Goal: Task Accomplishment & Management: Complete application form

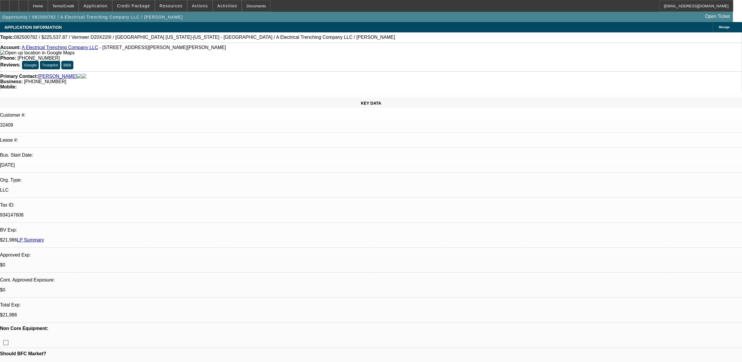
select select "0"
select select "3"
select select "0"
select select "6"
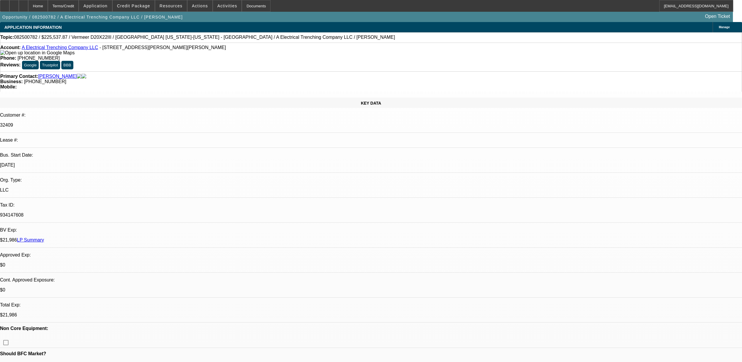
select select "0"
select select "3"
select select "0"
select select "6"
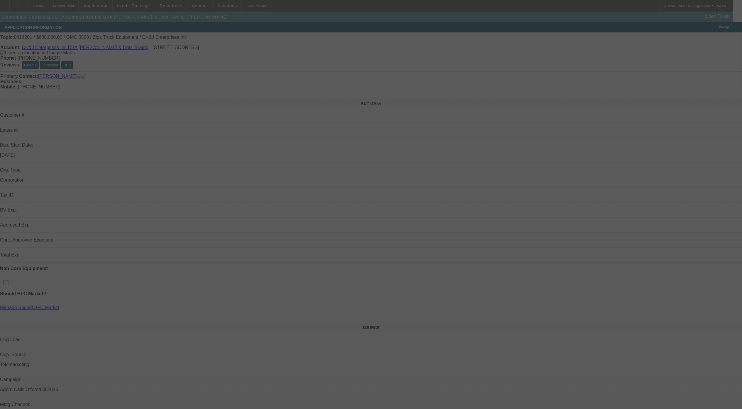
drag, startPoint x: 437, startPoint y: 100, endPoint x: 467, endPoint y: 90, distance: 31.4
click at [437, 100] on div at bounding box center [371, 204] width 742 height 409
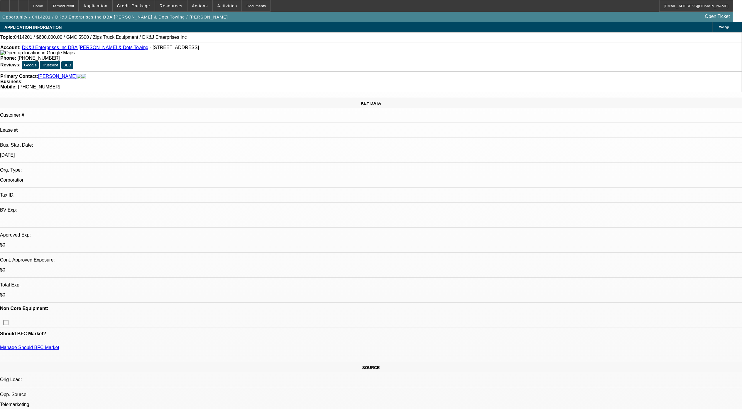
select select "0"
select select "2"
select select "0.1"
select select "1"
select select "2"
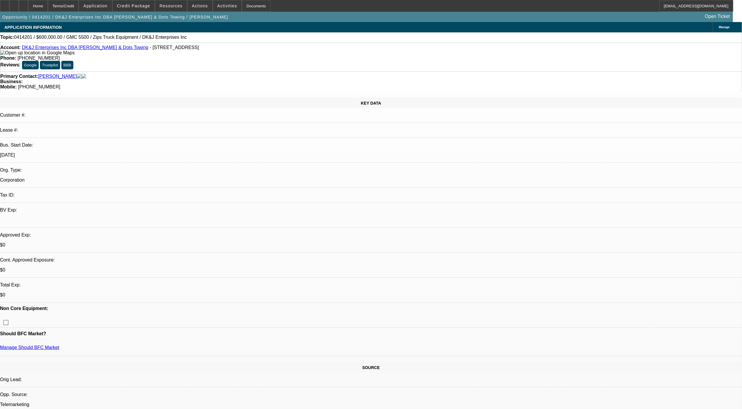
select select
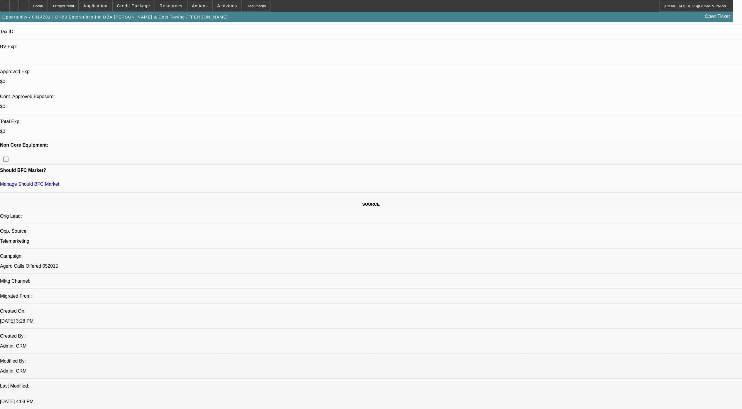
scroll to position [156, 0]
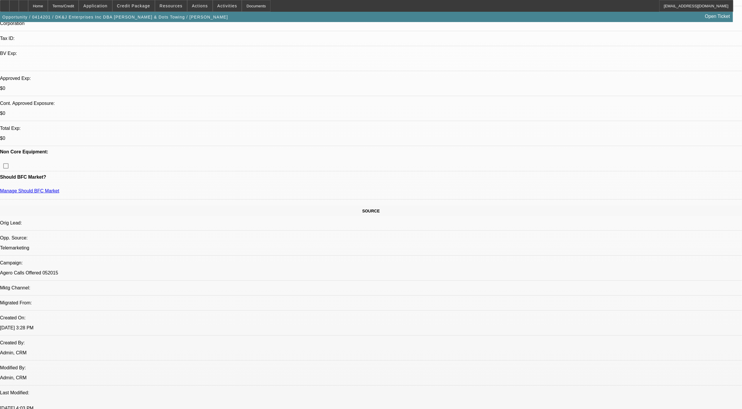
drag, startPoint x: 614, startPoint y: 171, endPoint x: 502, endPoint y: 143, distance: 115.8
drag, startPoint x: 502, startPoint y: 143, endPoint x: 565, endPoint y: 161, distance: 66.0
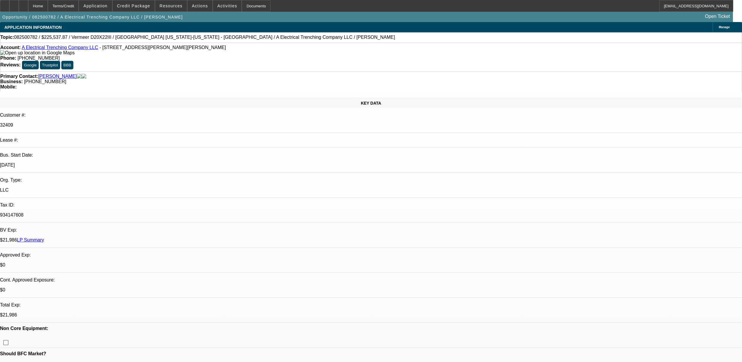
select select "0"
select select "3"
select select "0"
select select "6"
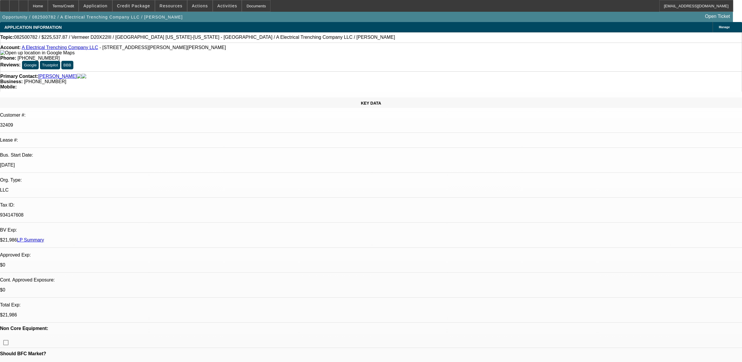
select select "0"
select select "3"
select select "0"
select select "6"
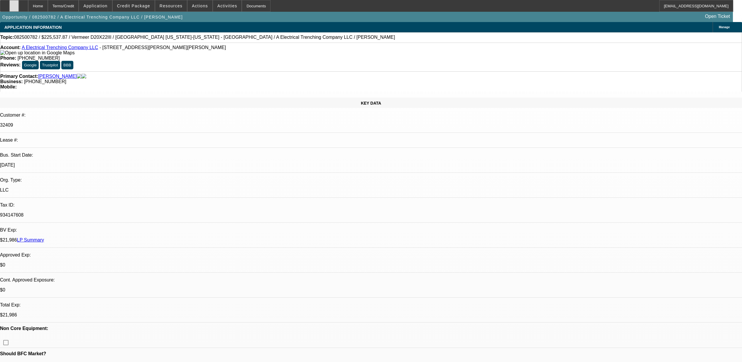
scroll to position [1057, 0]
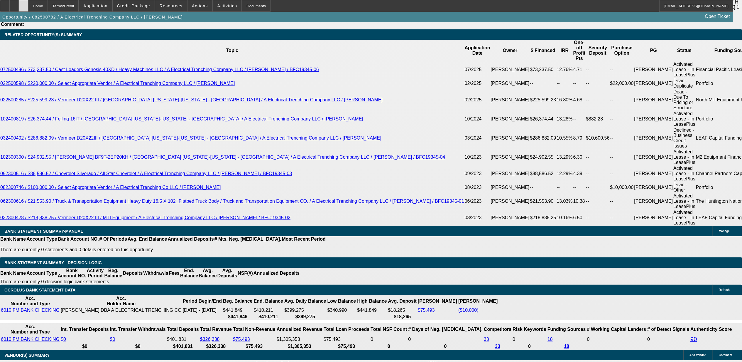
click at [28, 4] on div at bounding box center [23, 6] width 9 height 12
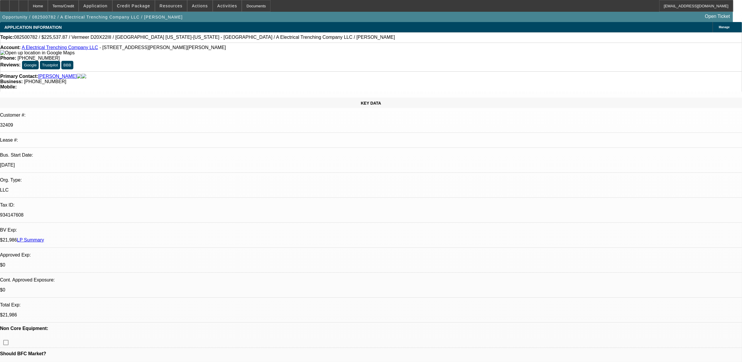
select select "0"
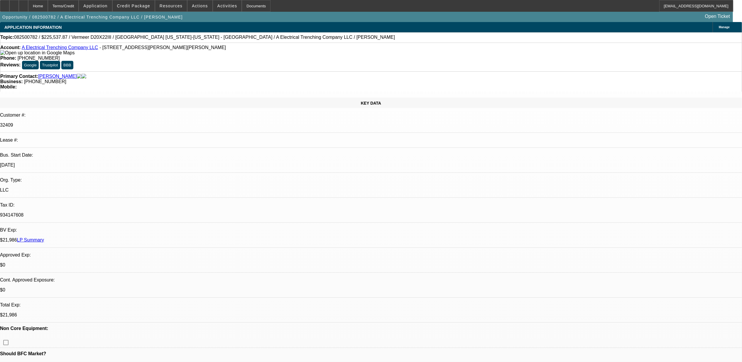
select select "0"
select select "1"
select select "3"
select select "6"
select select "1"
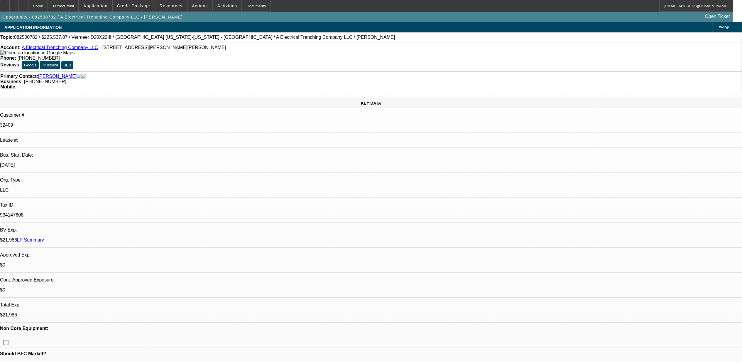
select select "3"
select select "6"
click at [147, 8] on span "Credit Package" at bounding box center [133, 6] width 33 height 5
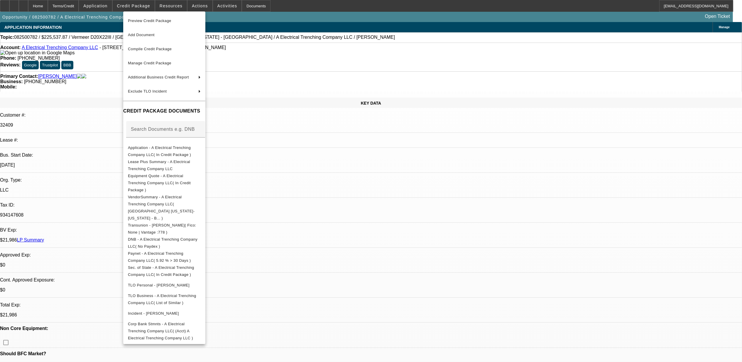
click at [544, 328] on div at bounding box center [371, 181] width 742 height 362
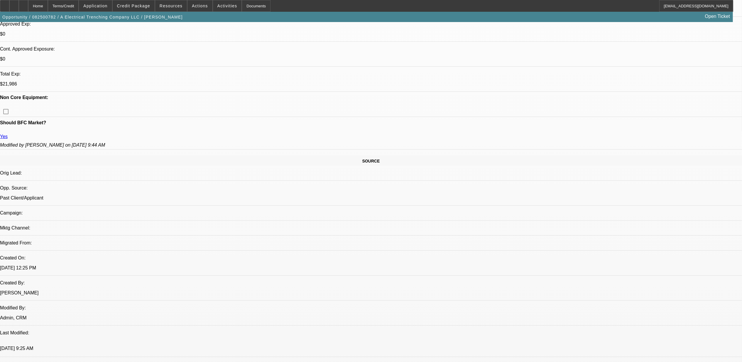
scroll to position [235, 0]
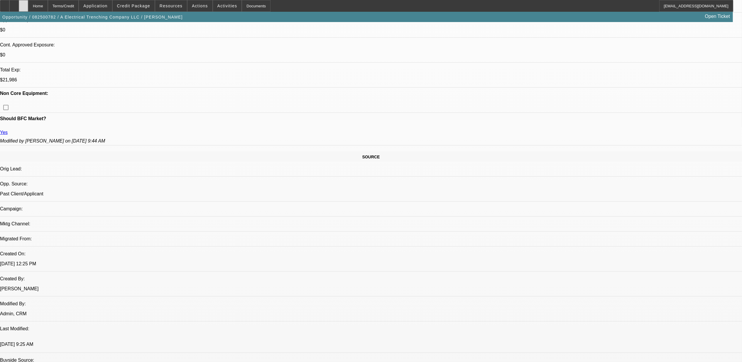
click at [28, 8] on div at bounding box center [23, 6] width 9 height 12
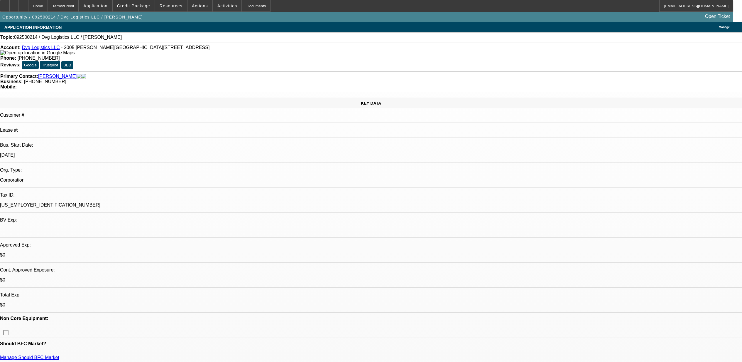
select select "0"
select select "2"
select select "0.1"
select select "4"
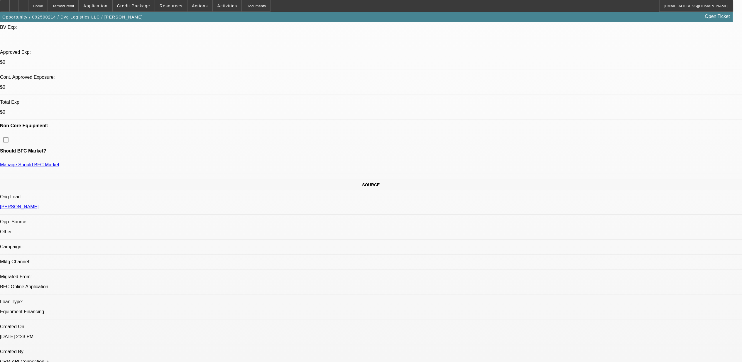
scroll to position [156, 0]
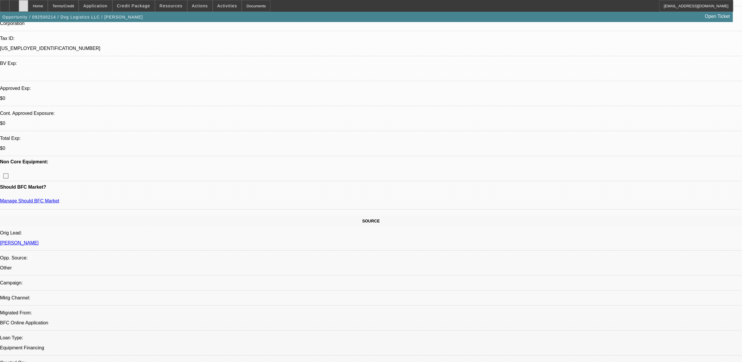
click at [28, 5] on div at bounding box center [23, 6] width 9 height 12
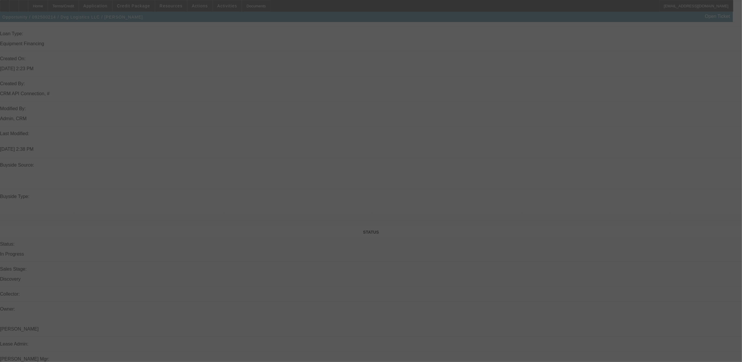
scroll to position [372, 0]
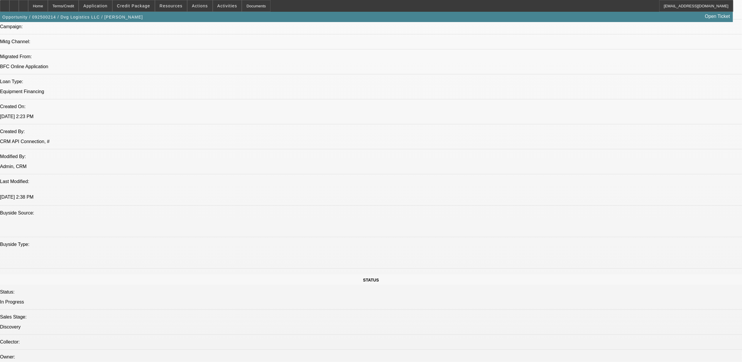
select select "0"
select select "2"
select select "0.1"
select select "4"
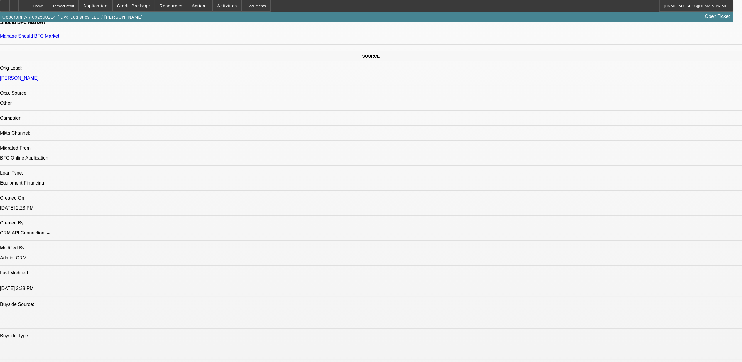
scroll to position [330, 0]
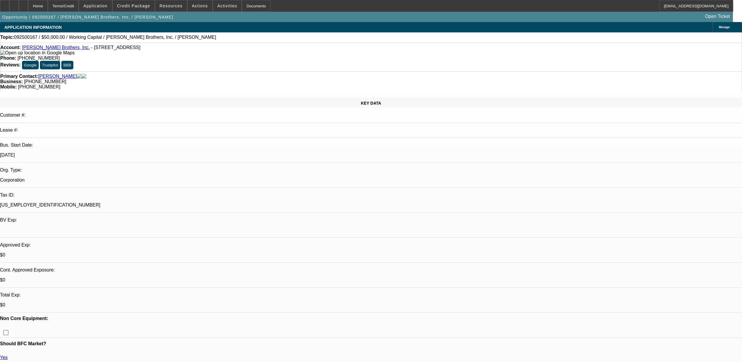
select select "0"
select select "2"
select select "0"
select select "6"
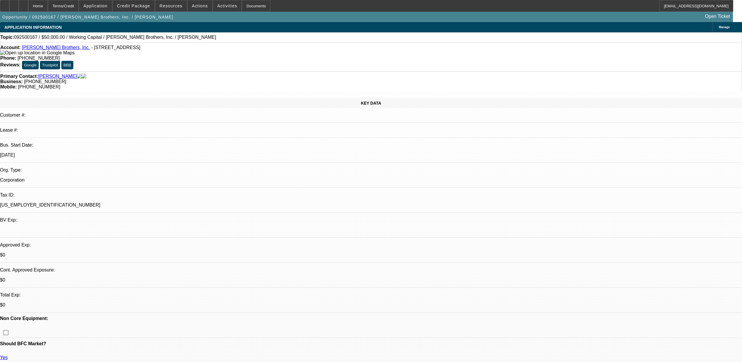
select select "0"
select select "2"
select select "0"
select select "6"
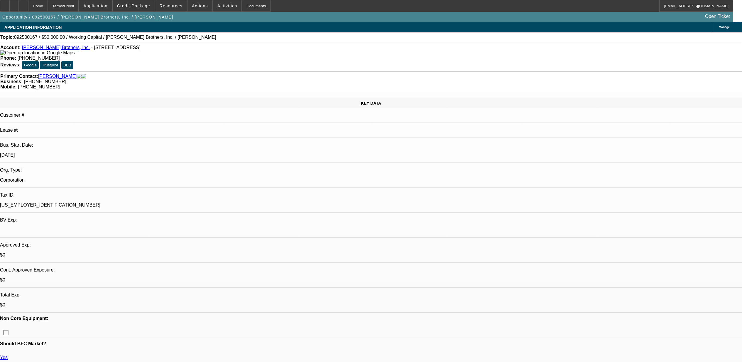
select select "0"
select select "2"
select select "0"
select select "6"
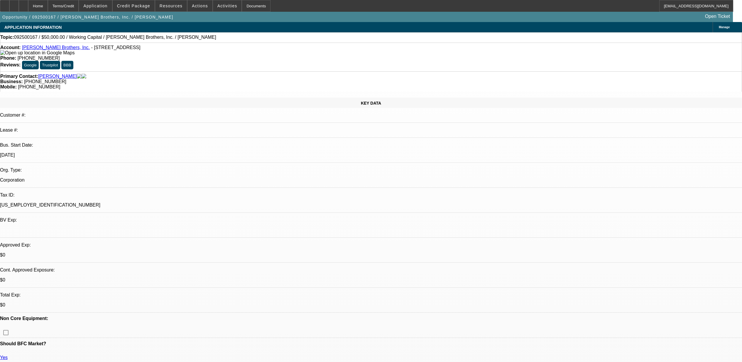
select select "0"
select select "2"
select select "0"
select select "6"
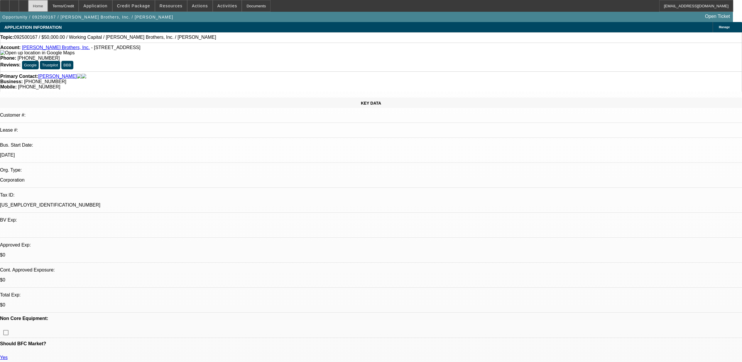
scroll to position [834, 0]
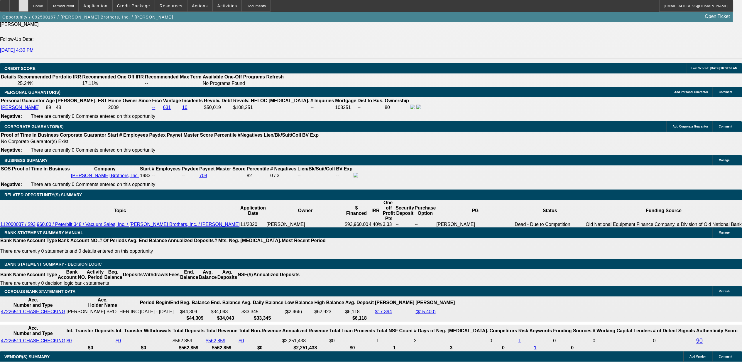
click at [28, 5] on div at bounding box center [23, 6] width 9 height 12
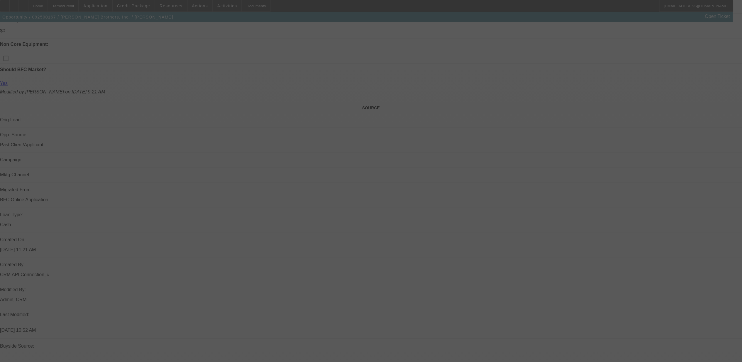
scroll to position [183, 0]
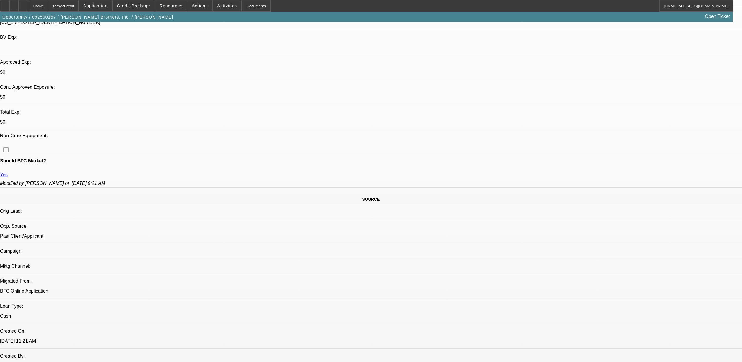
select select "0"
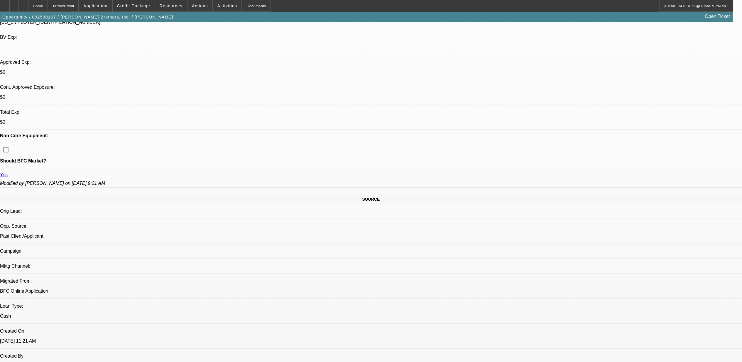
select select "0"
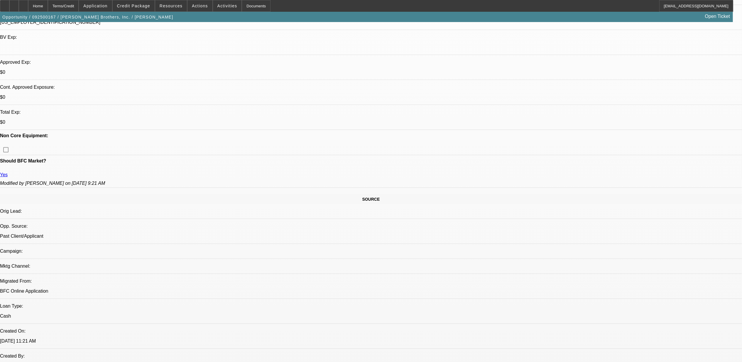
select select "0"
select select "1"
select select "2"
select select "6"
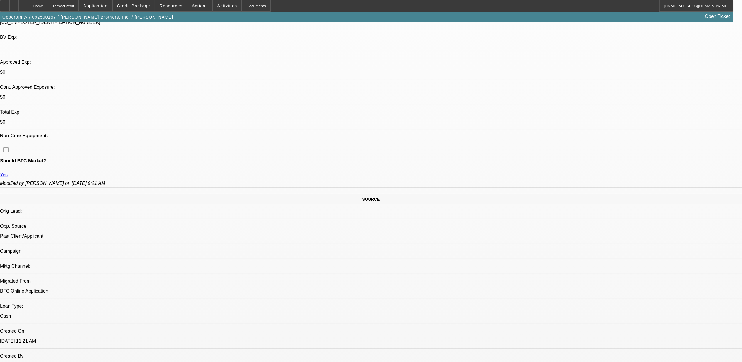
select select "1"
select select "2"
select select "6"
select select "1"
select select "2"
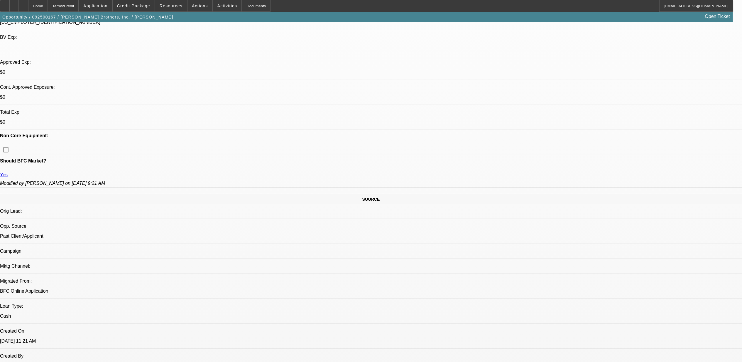
select select "6"
select select "1"
select select "2"
select select "6"
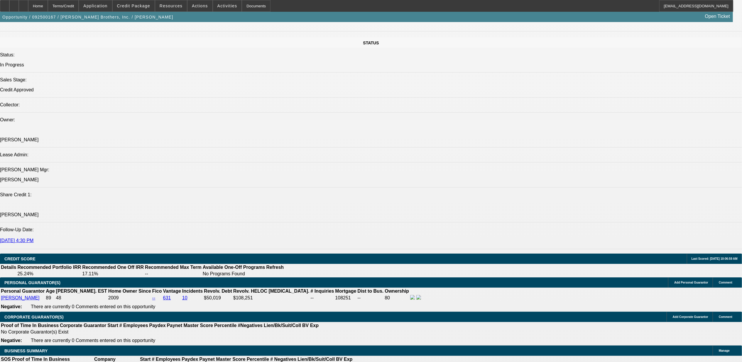
scroll to position [770, 0]
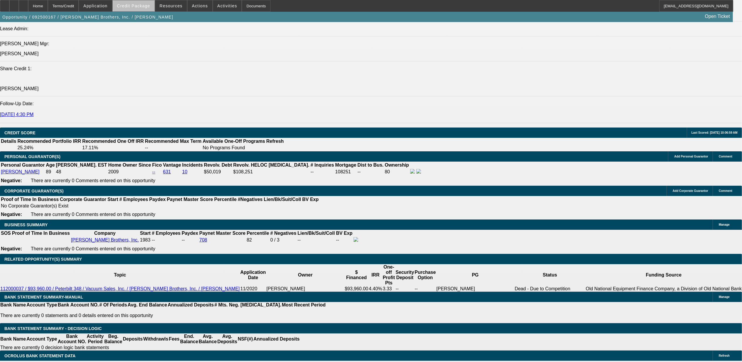
click at [155, 4] on span at bounding box center [134, 6] width 42 height 14
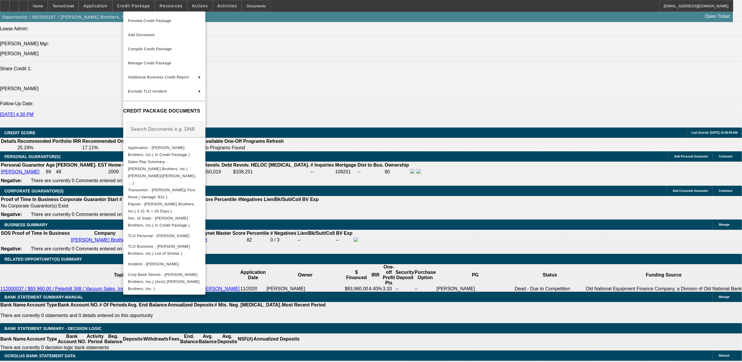
click at [409, 145] on div at bounding box center [371, 181] width 742 height 362
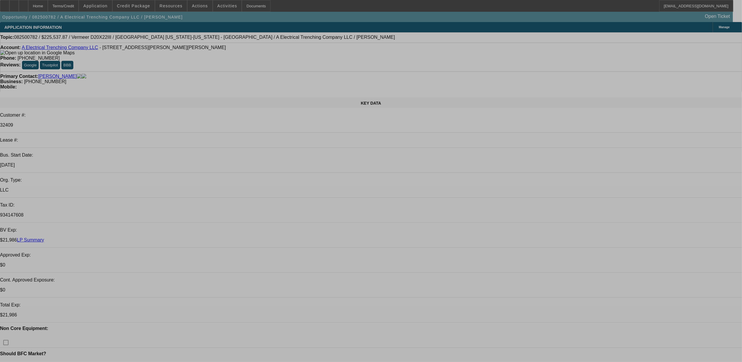
select select "0"
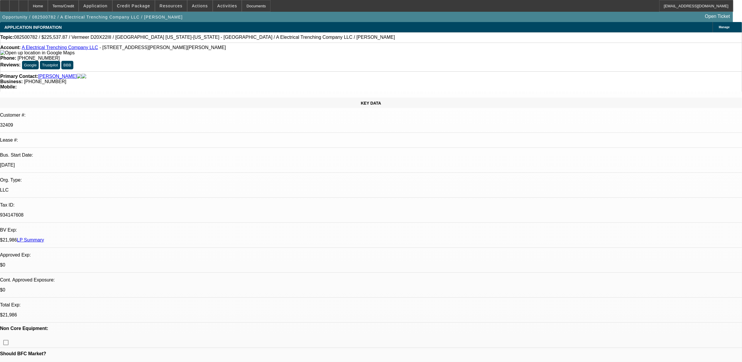
select select "0"
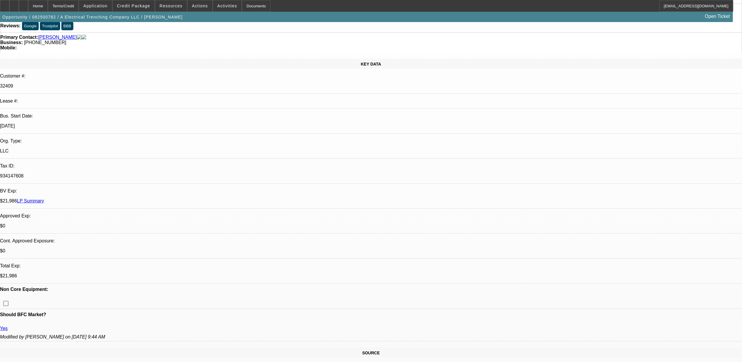
select select "1"
select select "3"
select select "6"
select select "1"
select select "3"
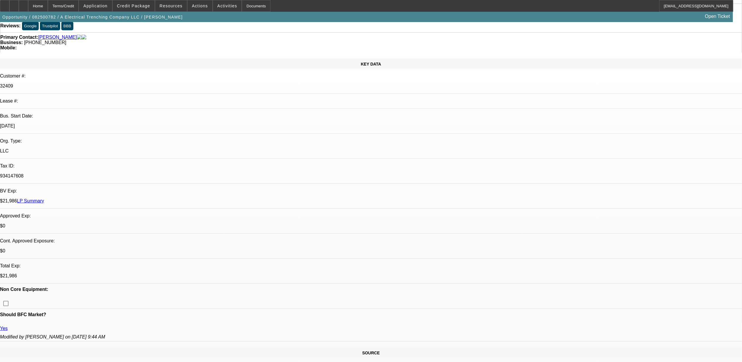
select select "6"
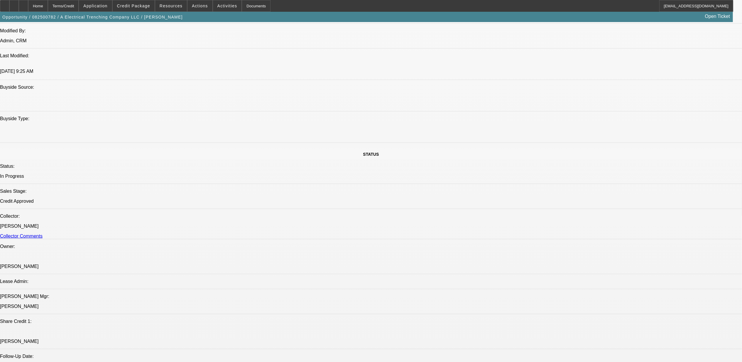
scroll to position [626, 0]
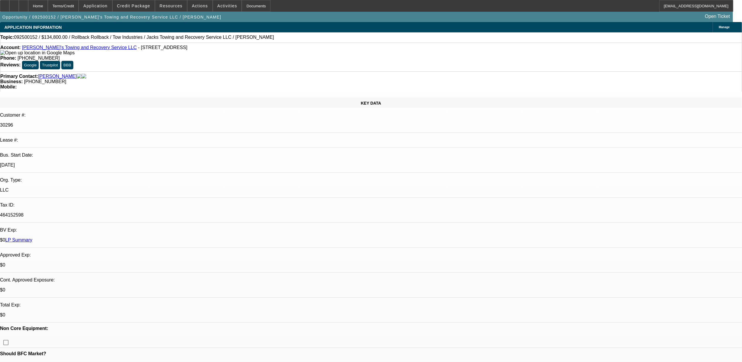
select select "0"
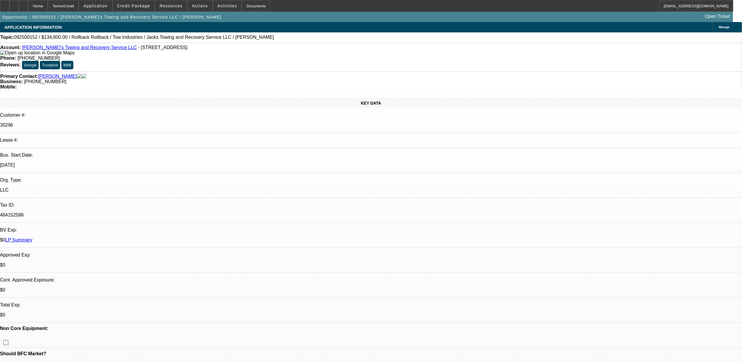
select select "0"
select select "1"
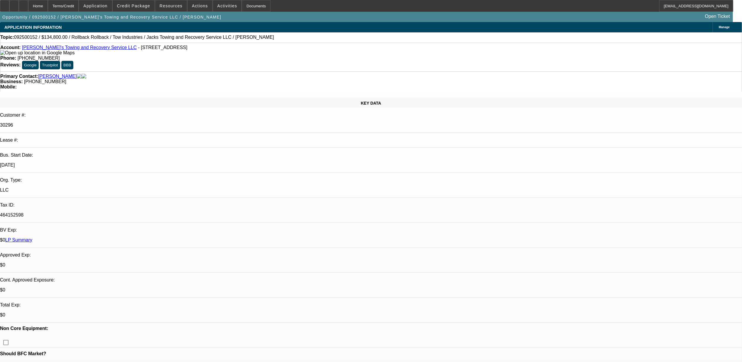
select select "3"
select select "6"
select select "1"
select select "3"
select select "6"
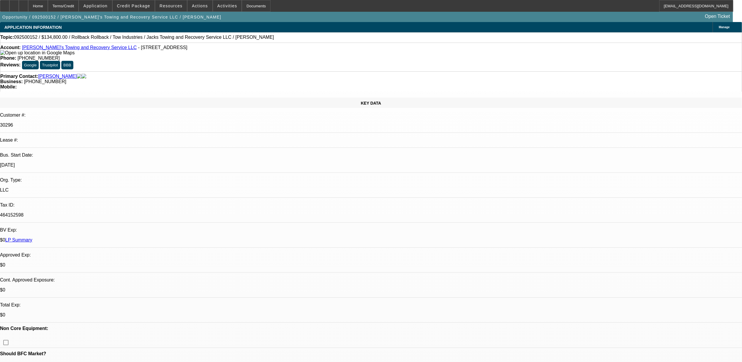
select select "1"
select select "3"
select select "6"
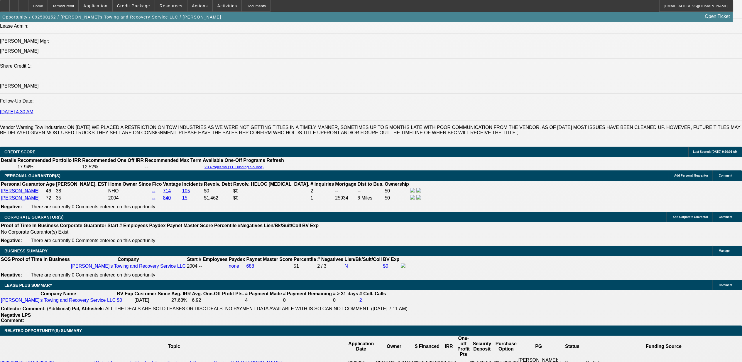
scroll to position [1017, 0]
